Goal: Task Accomplishment & Management: Manage account settings

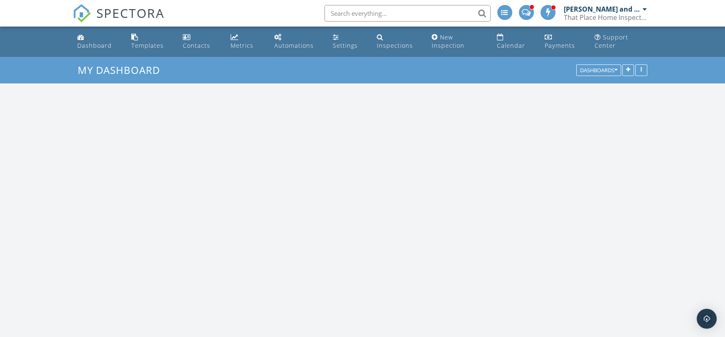
scroll to position [756, 725]
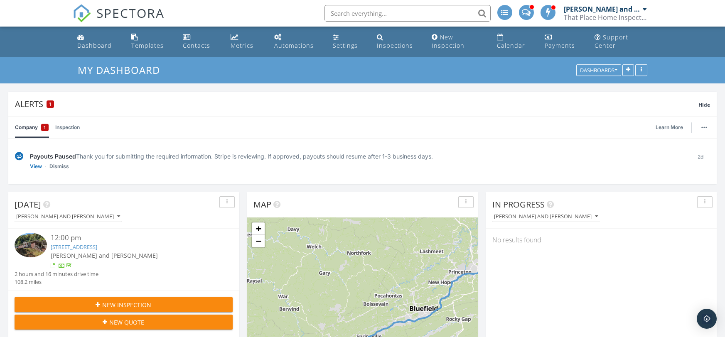
click at [98, 248] on link "2253 Slate Creek Rd, Grundy, VA 24614" at bounding box center [74, 246] width 47 height 7
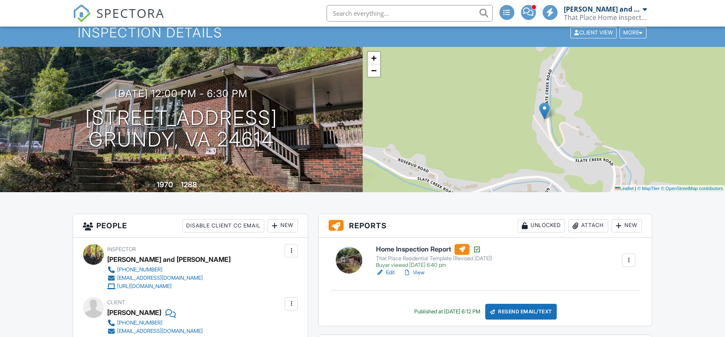
click at [417, 275] on link "View" at bounding box center [414, 273] width 22 height 8
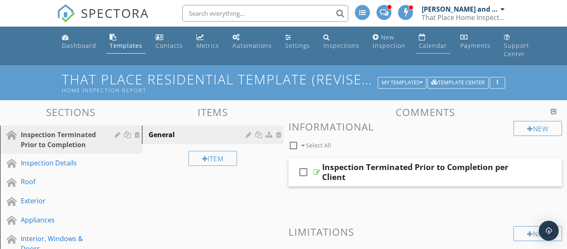
click at [428, 46] on div "Calendar" at bounding box center [433, 46] width 28 height 8
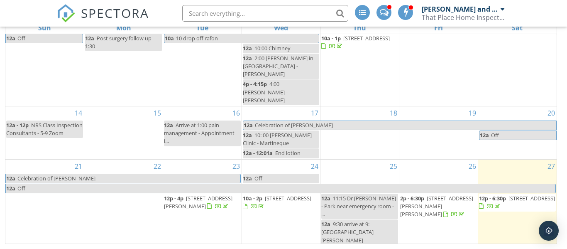
scroll to position [70, 0]
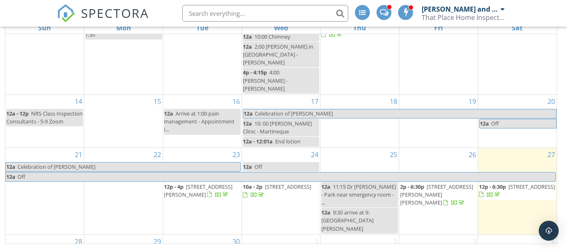
click at [509, 187] on span "2253 Slate Creek Rd, Grundy 24614" at bounding box center [532, 186] width 47 height 7
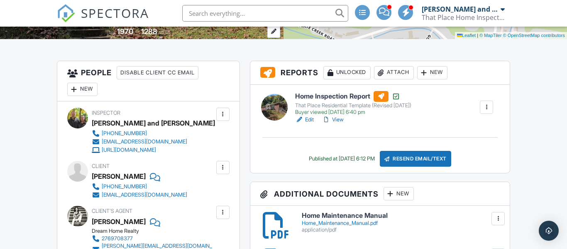
scroll to position [226, 0]
